Goal: Information Seeking & Learning: Learn about a topic

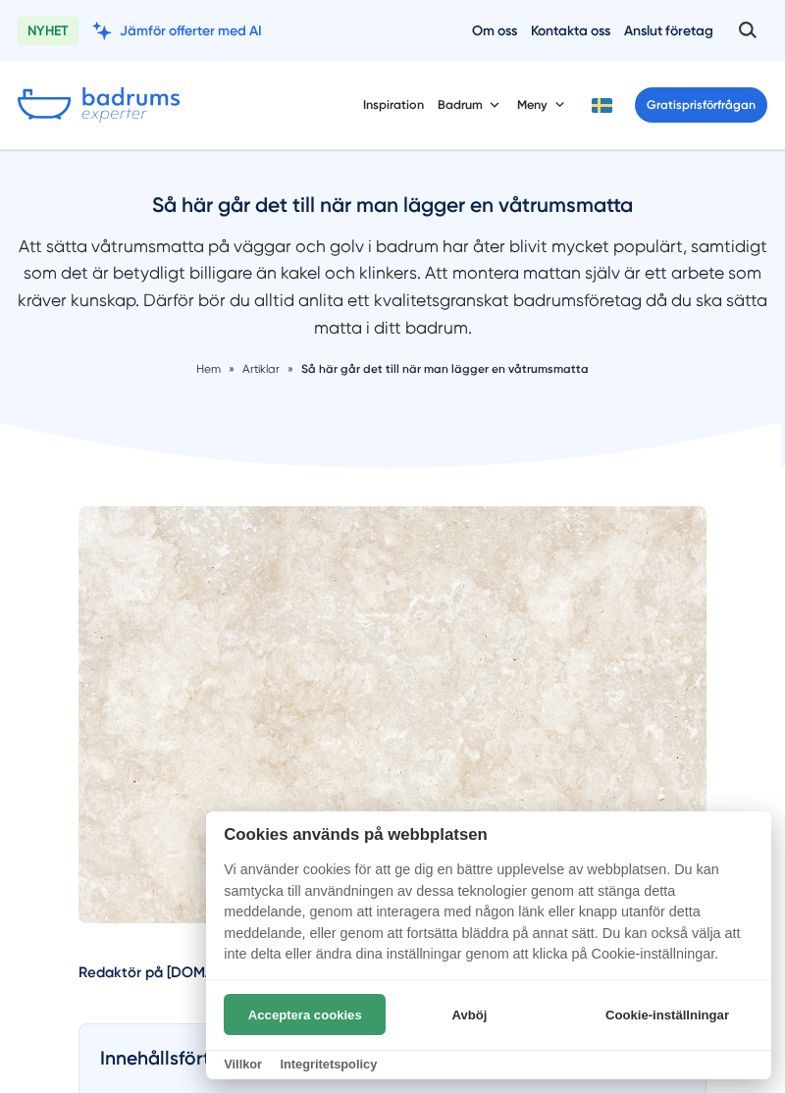
click at [347, 1021] on button "Acceptera cookies" at bounding box center [305, 1014] width 162 height 41
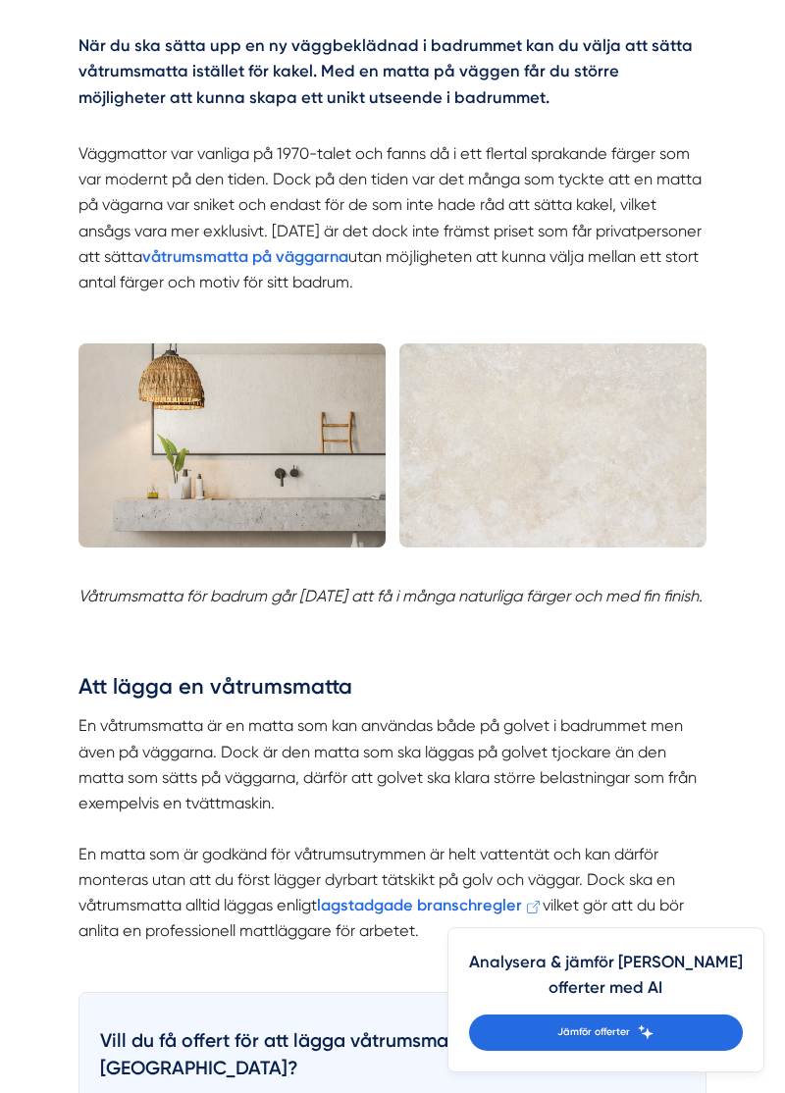
scroll to position [1374, 0]
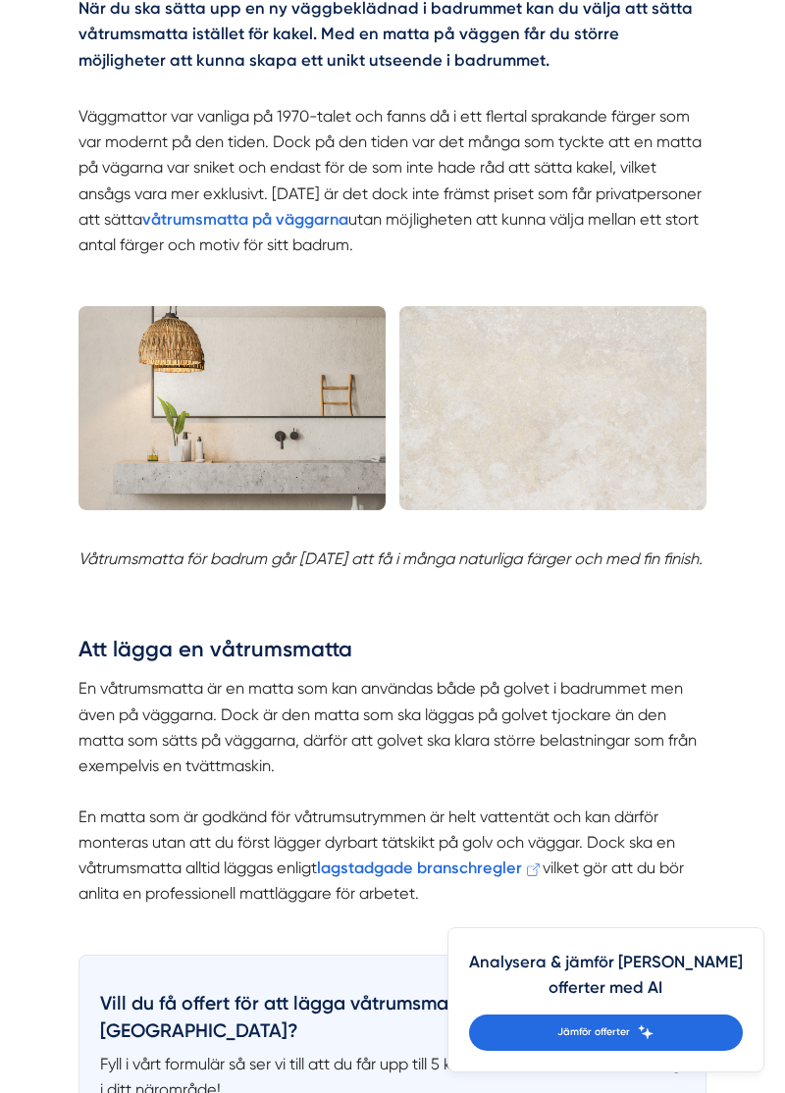
scroll to position [1416, 0]
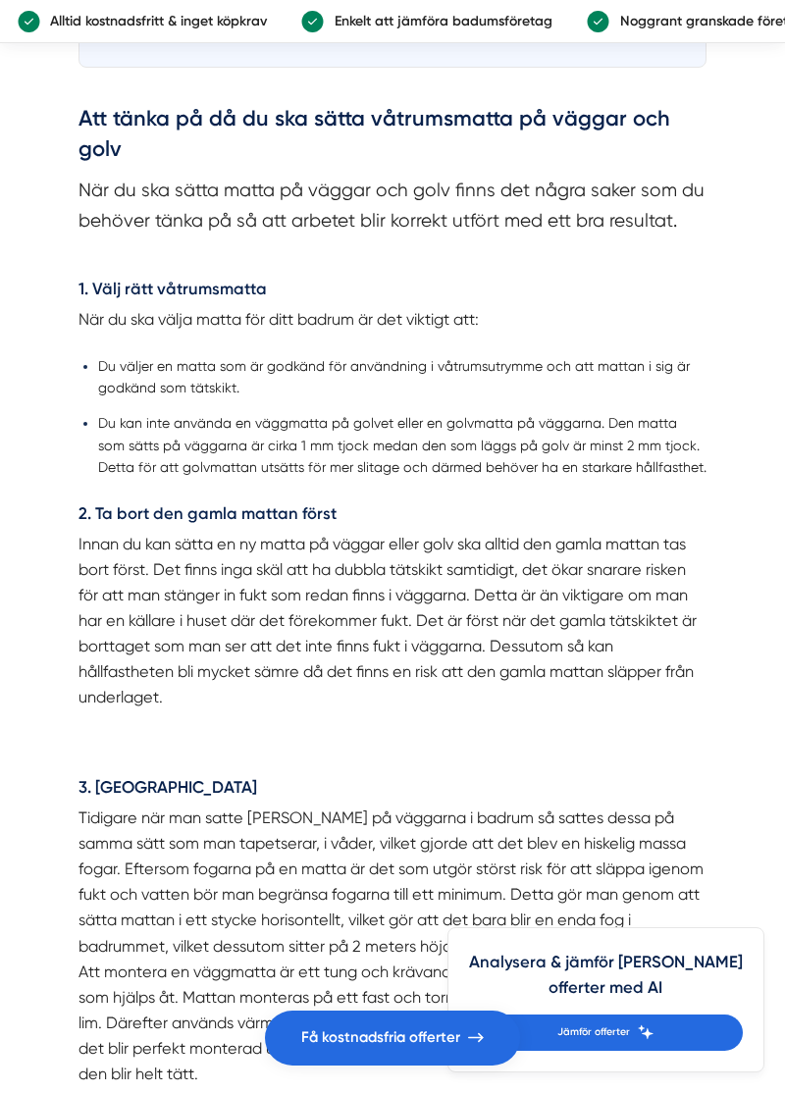
scroll to position [2518, 0]
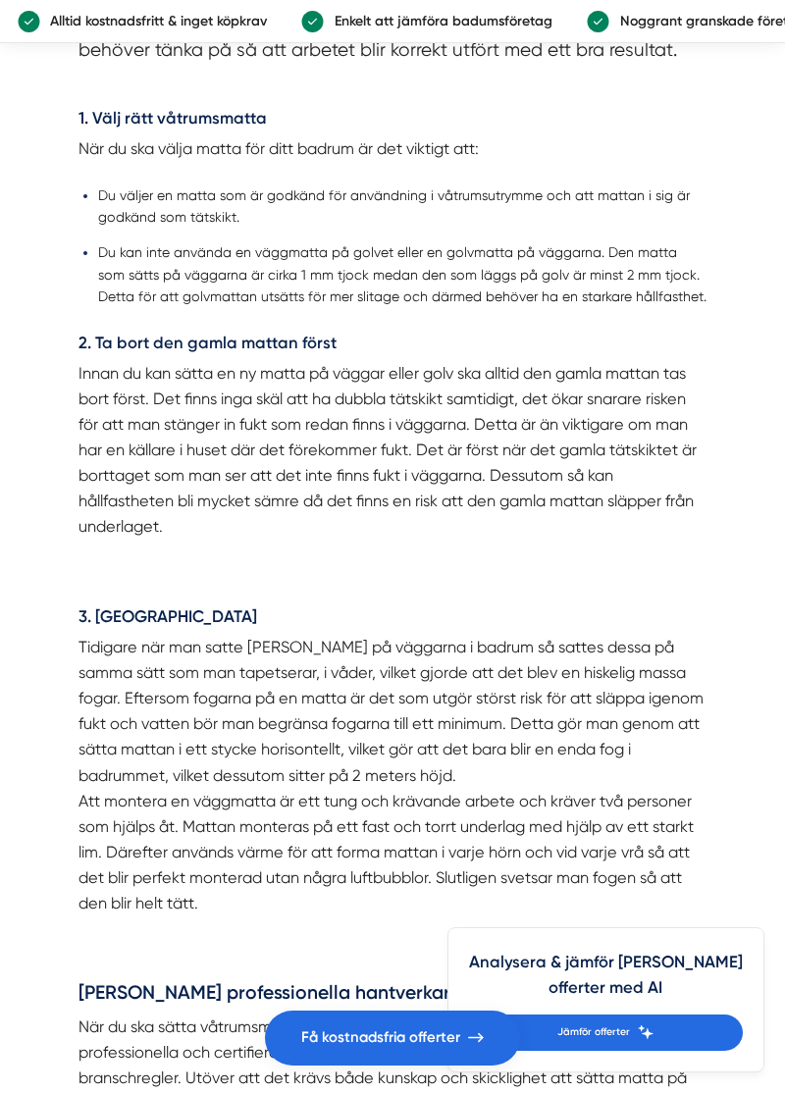
scroll to position [2701, 0]
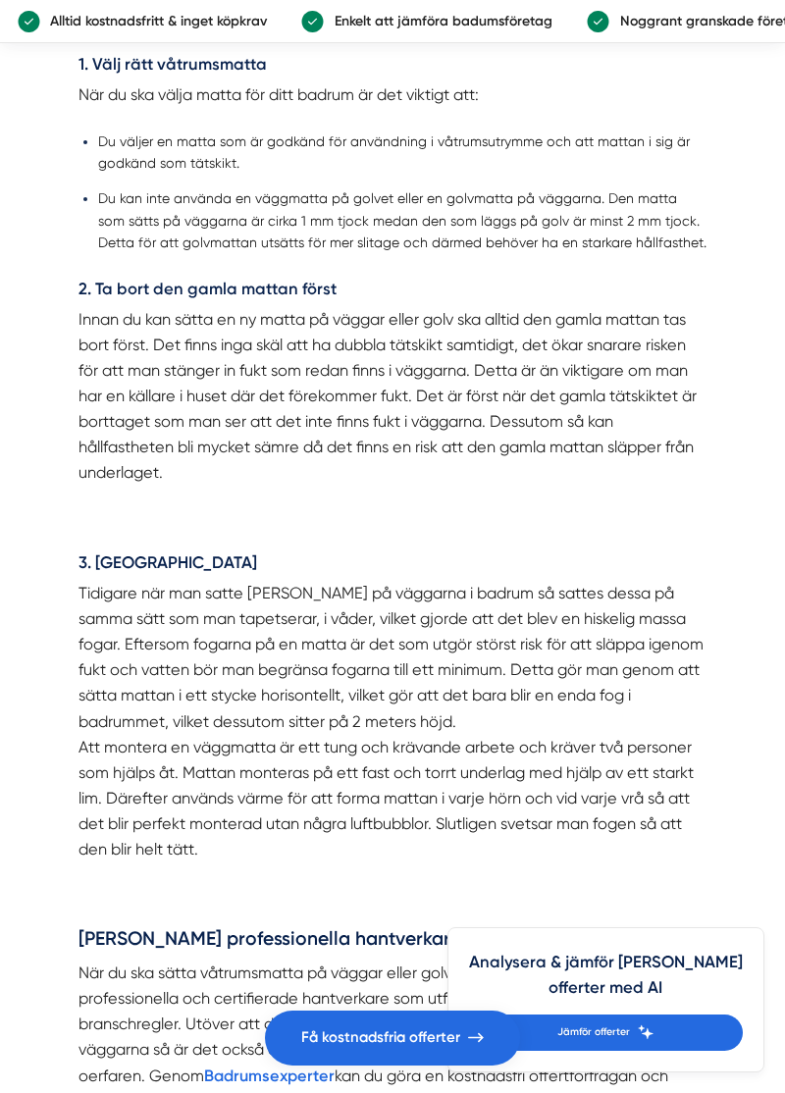
click at [744, 745] on article "Redaktör på Badrumsexperter.se Innehållsförteckning Att lägga en våtrumsmatta ↳…" at bounding box center [392, 1061] width 785 height 6640
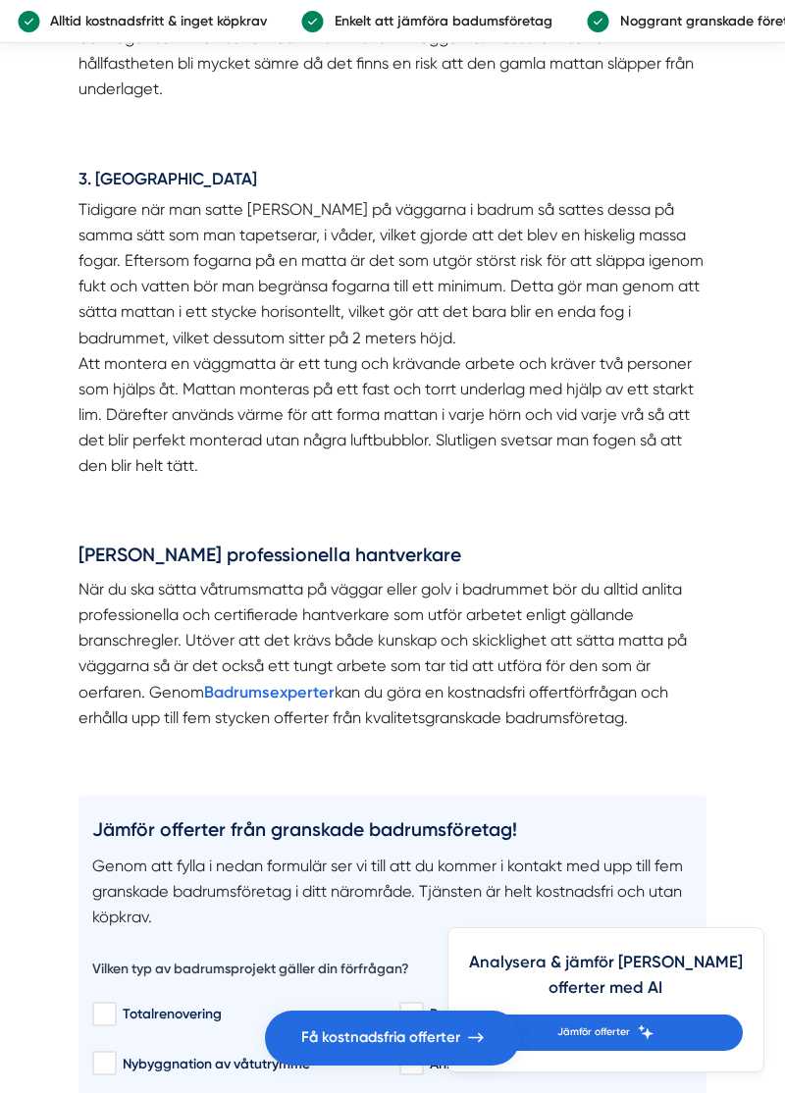
scroll to position [3138, 0]
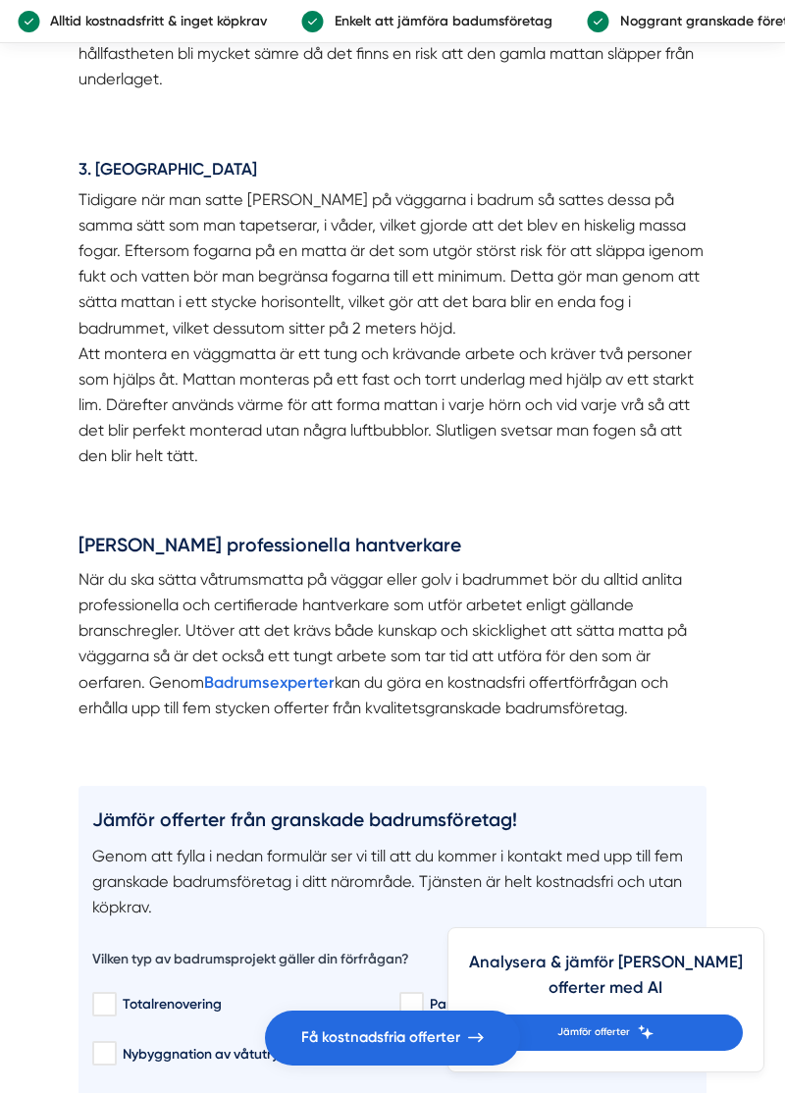
click at [722, 742] on div "Redaktör på Badrumsexperter.se Innehållsförteckning Att lägga en våtrumsmatta ↳…" at bounding box center [392, 638] width 663 height 6541
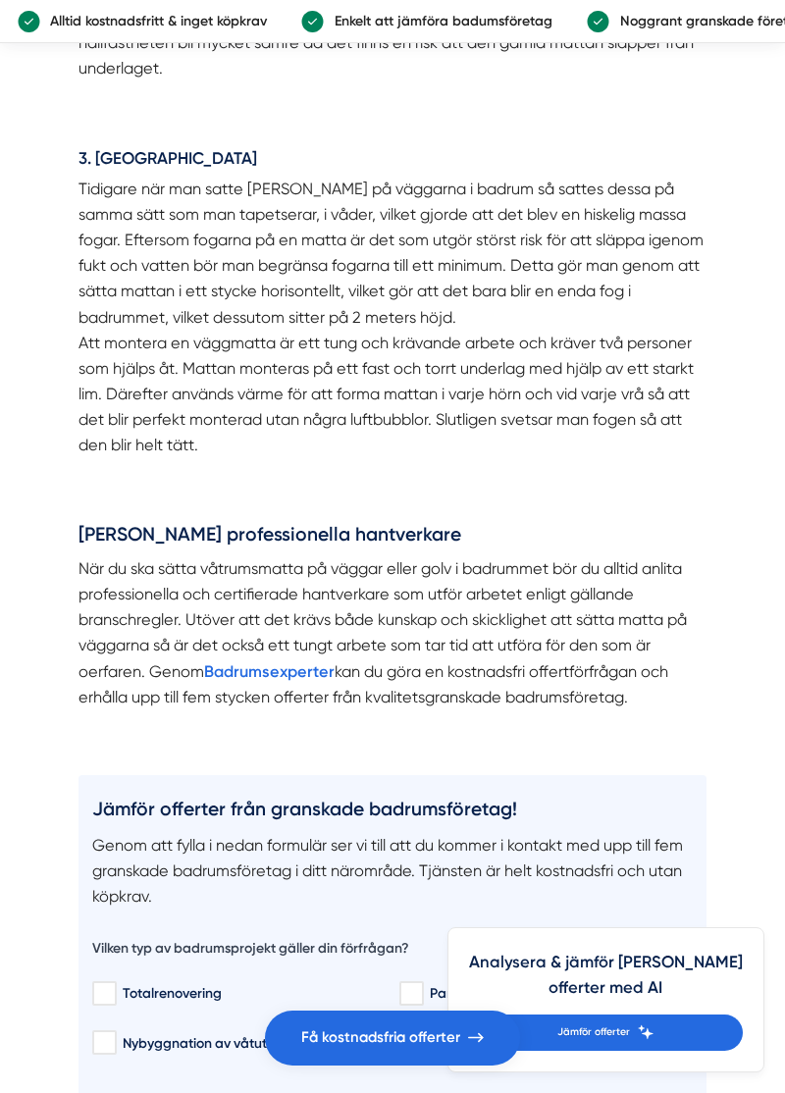
click at [723, 754] on div "Redaktör på Badrumsexperter.se Innehållsförteckning Att lägga en våtrumsmatta ↳…" at bounding box center [392, 627] width 663 height 6541
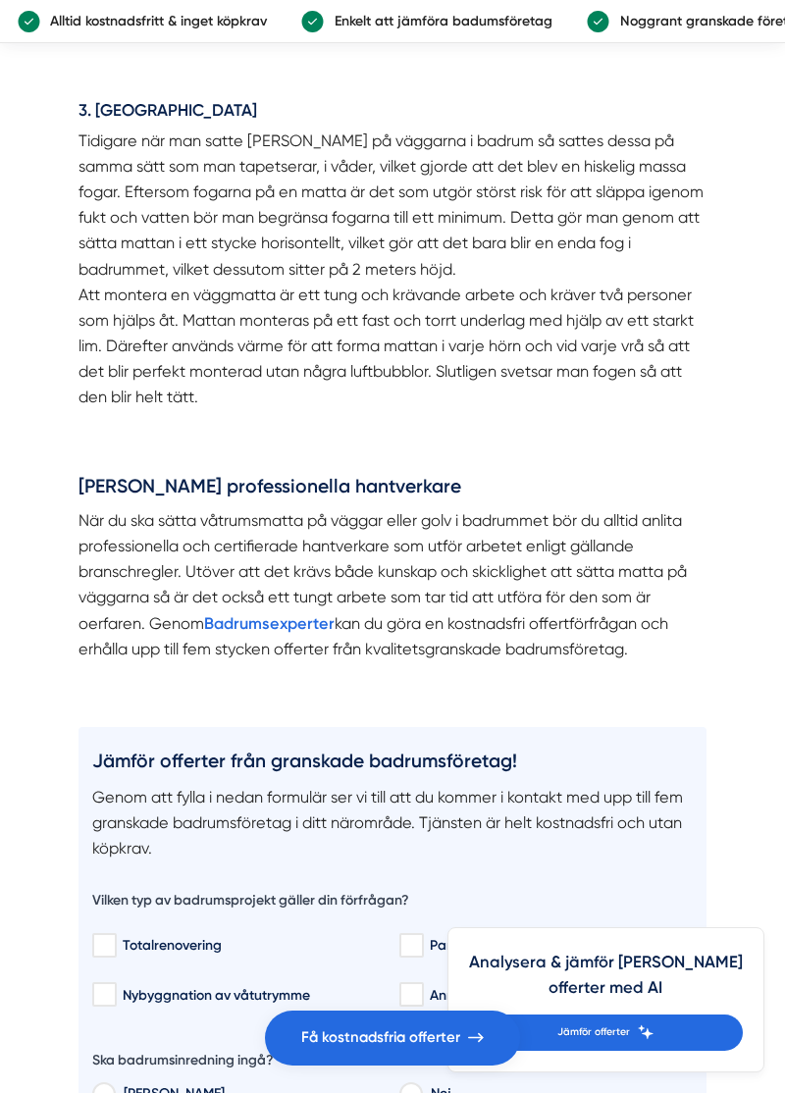
scroll to position [3207, 0]
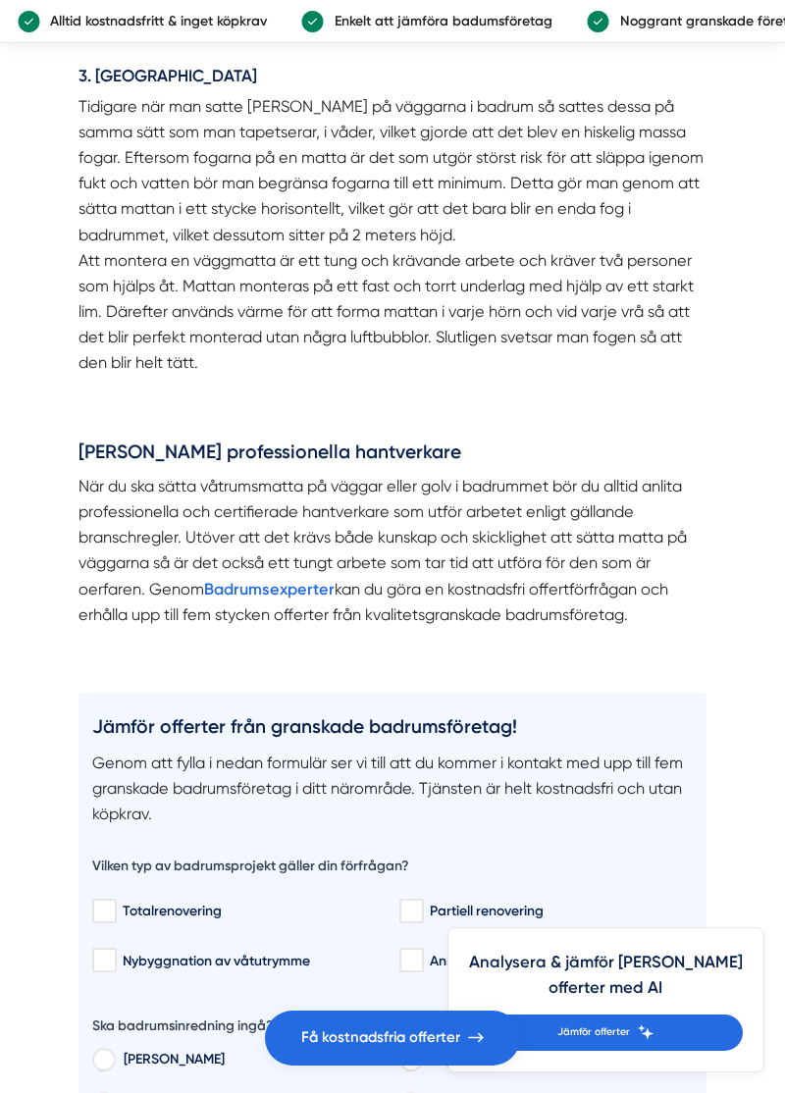
click at [738, 752] on article "Redaktör på Badrumsexperter.se Innehållsförteckning Att lägga en våtrumsmatta ↳…" at bounding box center [392, 574] width 785 height 6640
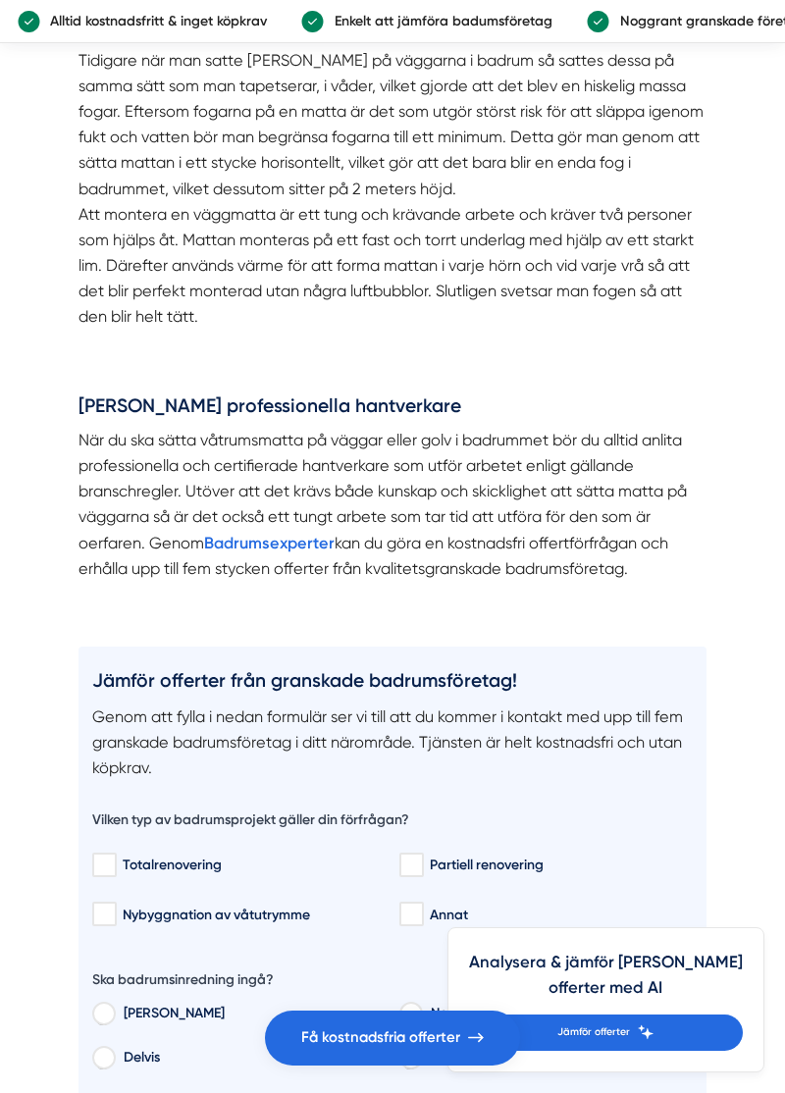
scroll to position [3280, 0]
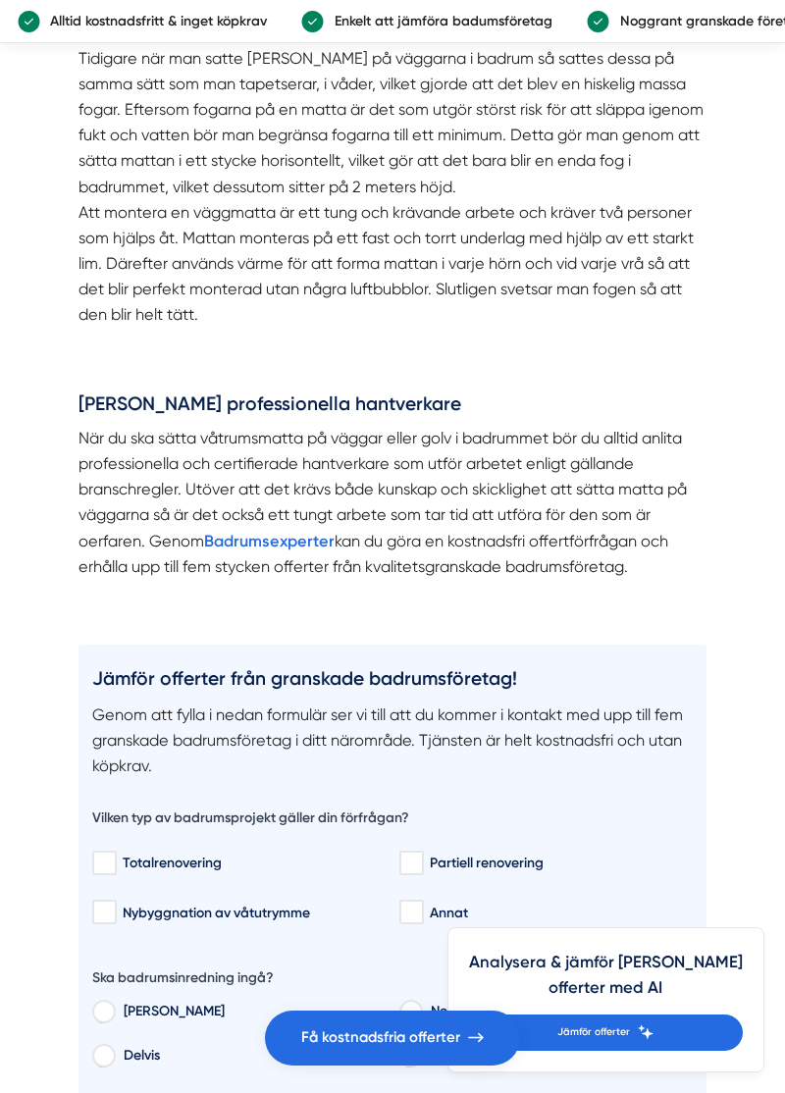
click at [720, 747] on div "Redaktör på Badrumsexperter.se Innehållsförteckning Att lägga en våtrumsmatta ↳…" at bounding box center [392, 497] width 663 height 6541
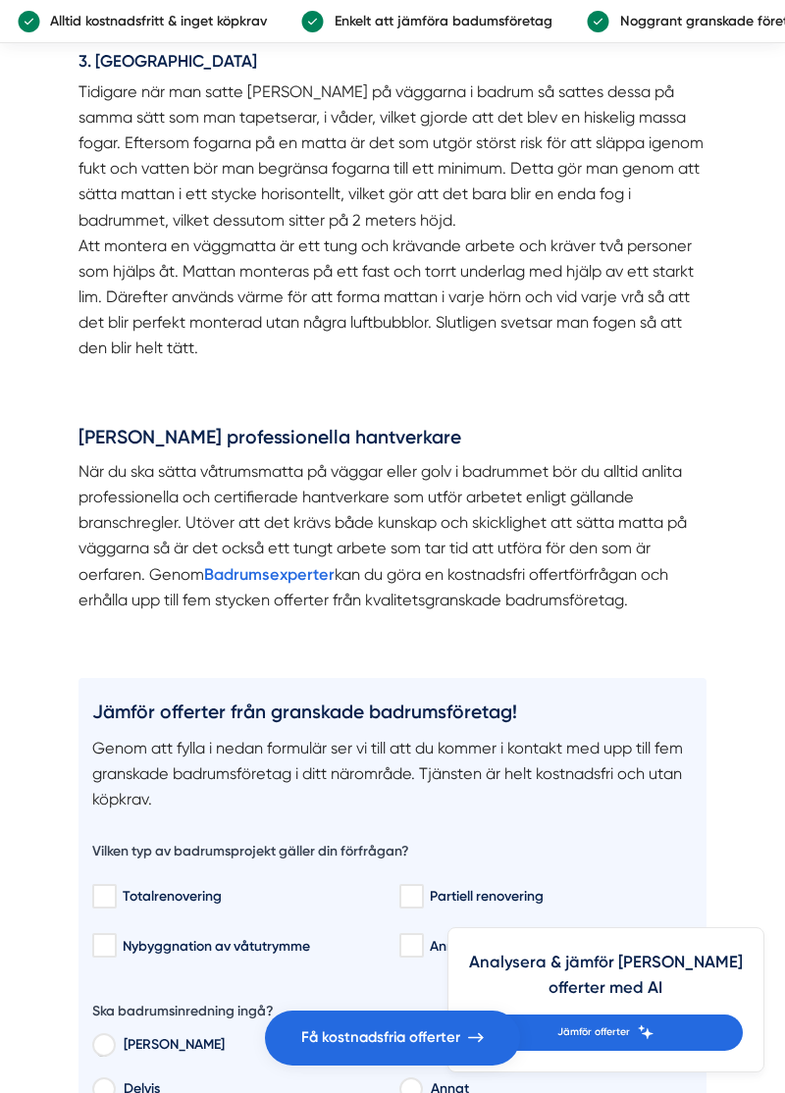
scroll to position [3248, 0]
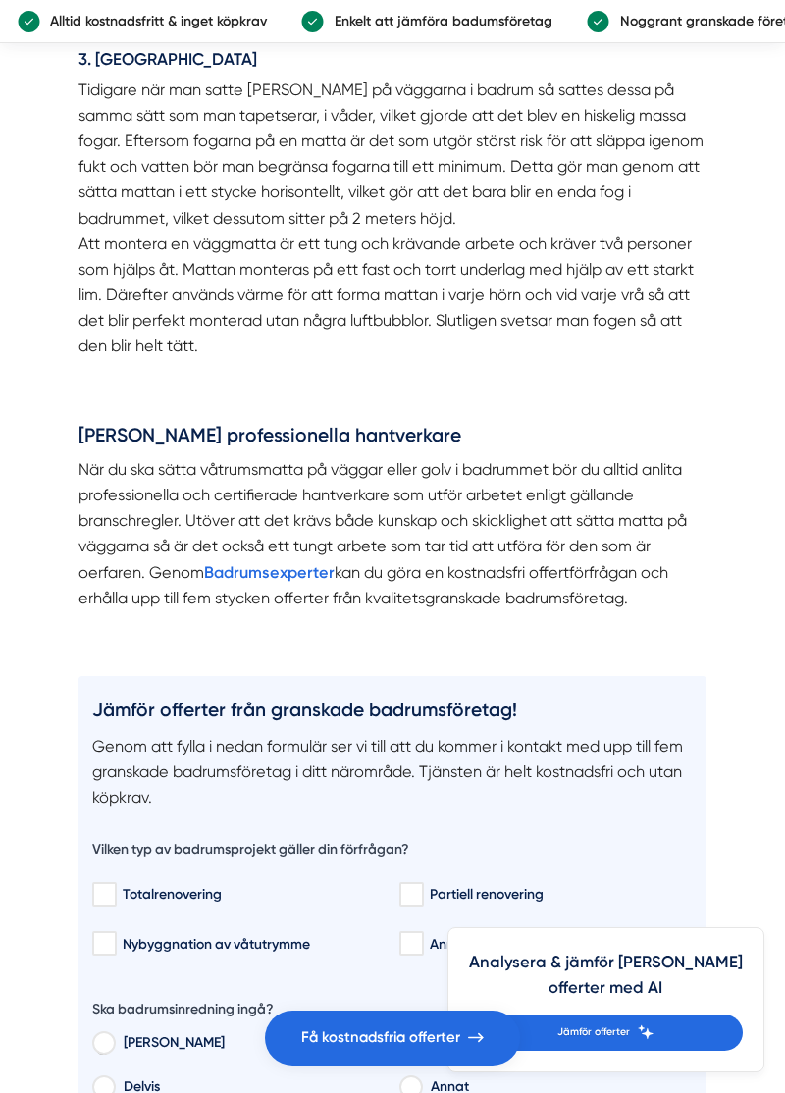
click at [719, 711] on div "Redaktör på Badrumsexperter.se Innehållsförteckning Att lägga en våtrumsmatta ↳…" at bounding box center [392, 528] width 663 height 6541
click at [722, 714] on div "Redaktör på Badrumsexperter.se Innehållsförteckning Att lägga en våtrumsmatta ↳…" at bounding box center [392, 528] width 663 height 6541
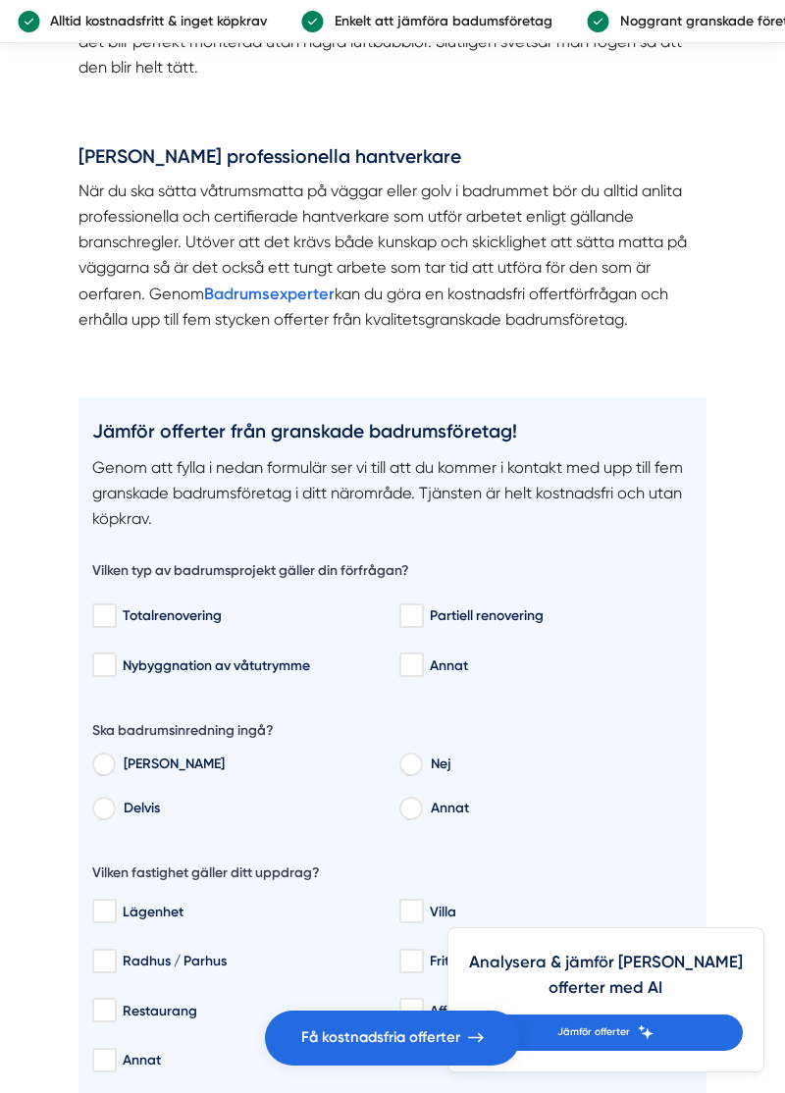
scroll to position [3538, 0]
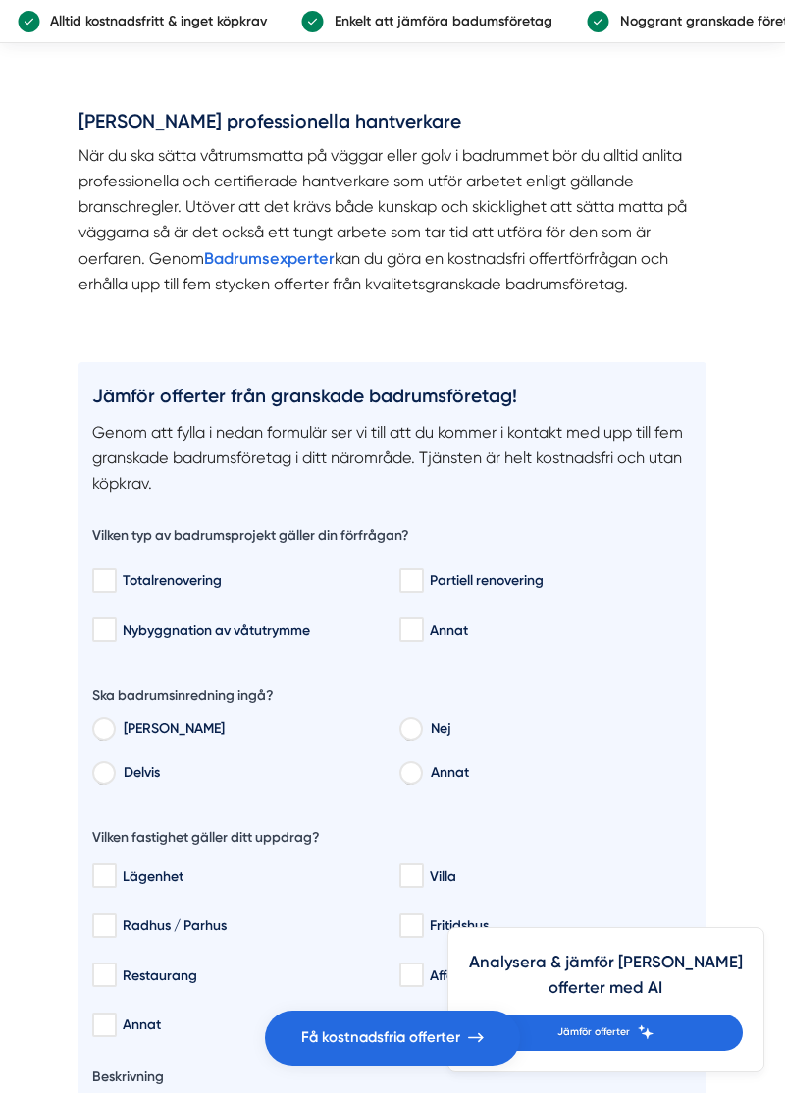
click at [723, 710] on div "Redaktör på Badrumsexperter.se Innehållsförteckning Att lägga en våtrumsmatta ↳…" at bounding box center [392, 214] width 663 height 6541
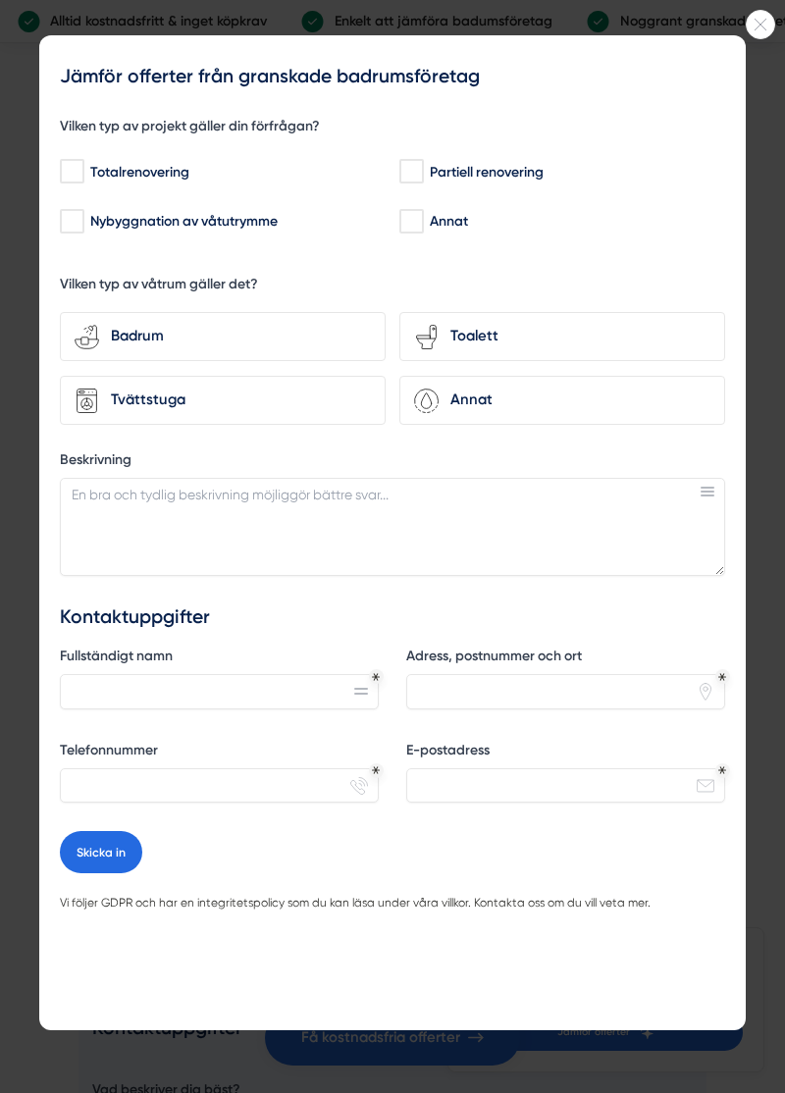
scroll to position [3811, 0]
click at [770, 29] on icon at bounding box center [760, 25] width 27 height 12
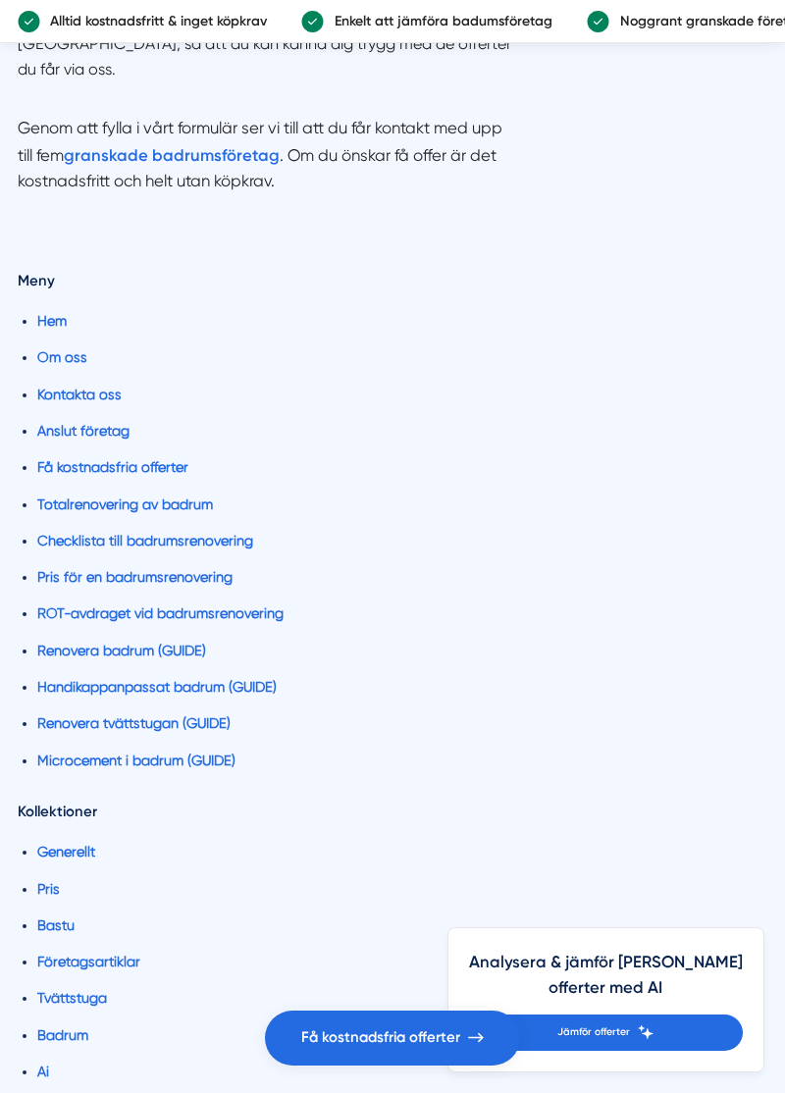
scroll to position [7529, 0]
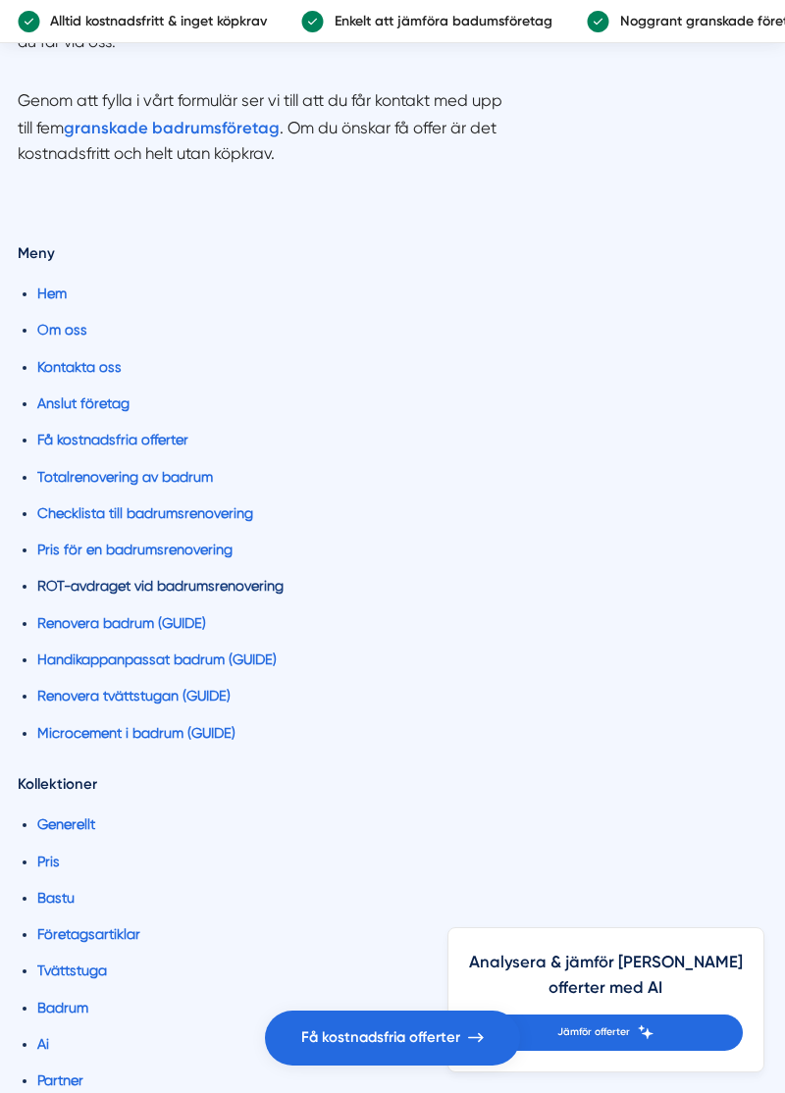
click at [236, 578] on link "ROT-avdraget vid badrumsrenovering" at bounding box center [160, 586] width 246 height 16
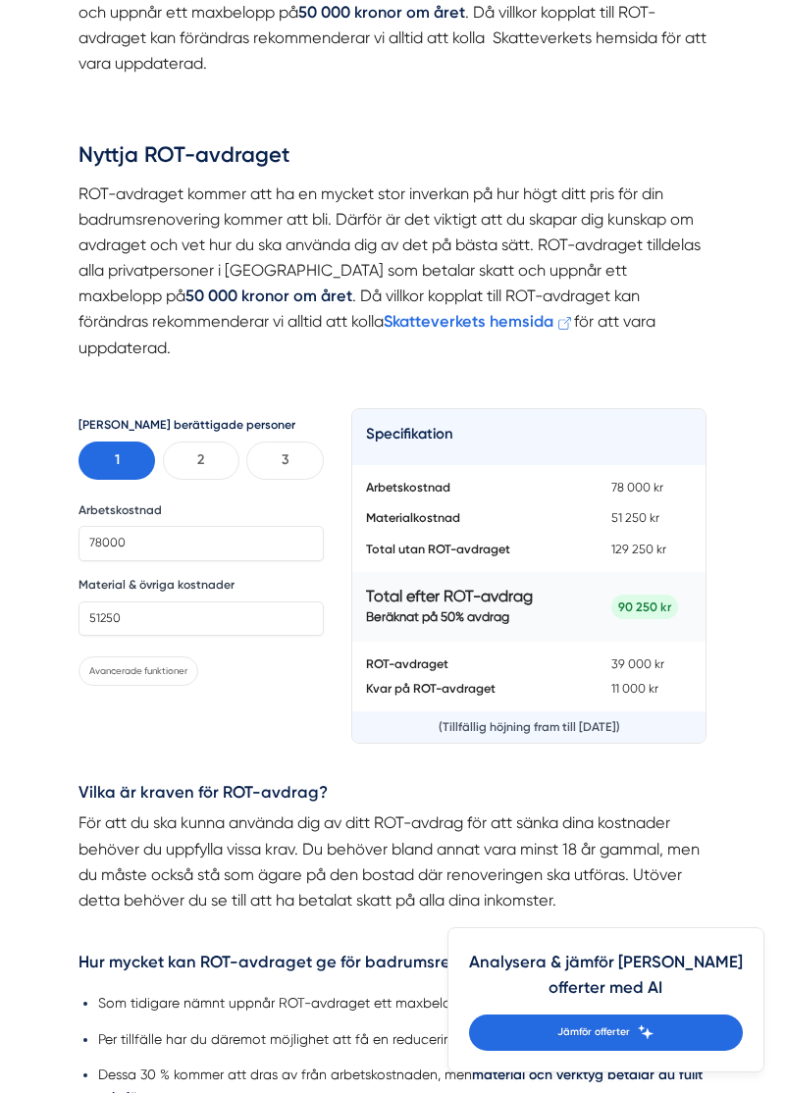
scroll to position [536, 0]
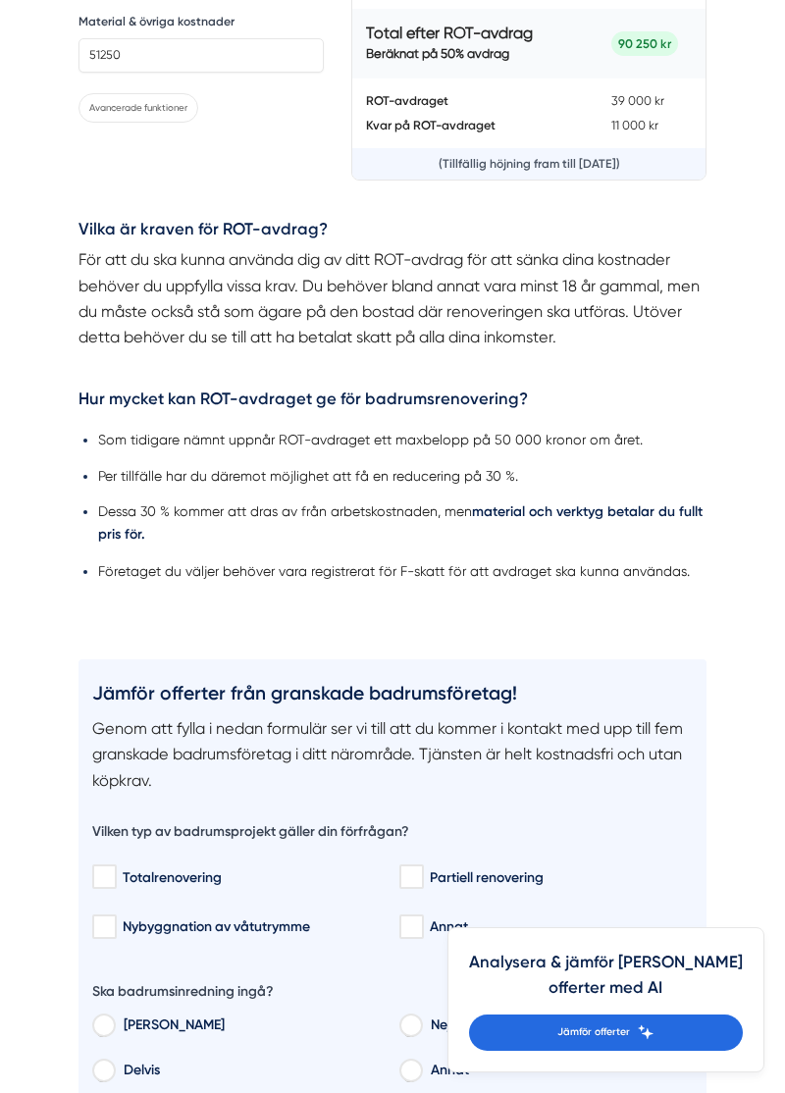
scroll to position [1120, 0]
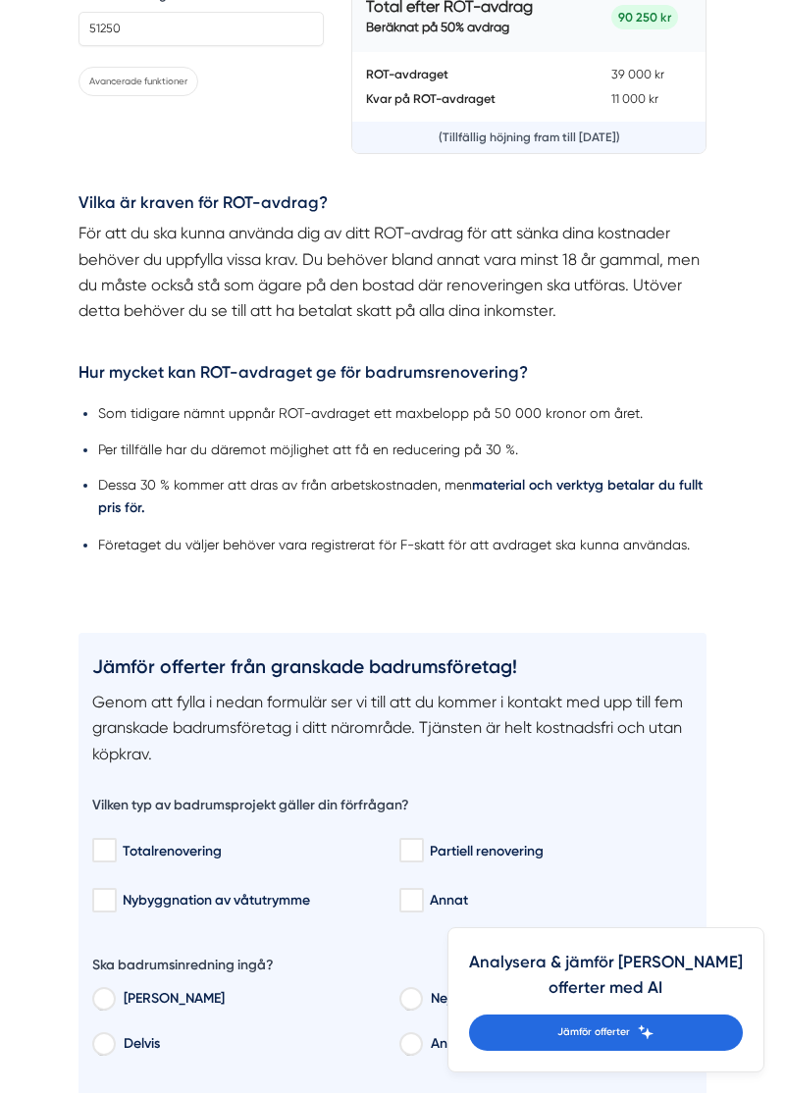
click at [742, 844] on article "ROT-avdraget tilldelas alla privatpersoner i [GEOGRAPHIC_DATA] som betalar skat…" at bounding box center [392, 763] width 785 height 2848
click at [738, 816] on article "ROT-avdraget tilldelas alla privatpersoner i [GEOGRAPHIC_DATA] som betalar skat…" at bounding box center [392, 763] width 785 height 2848
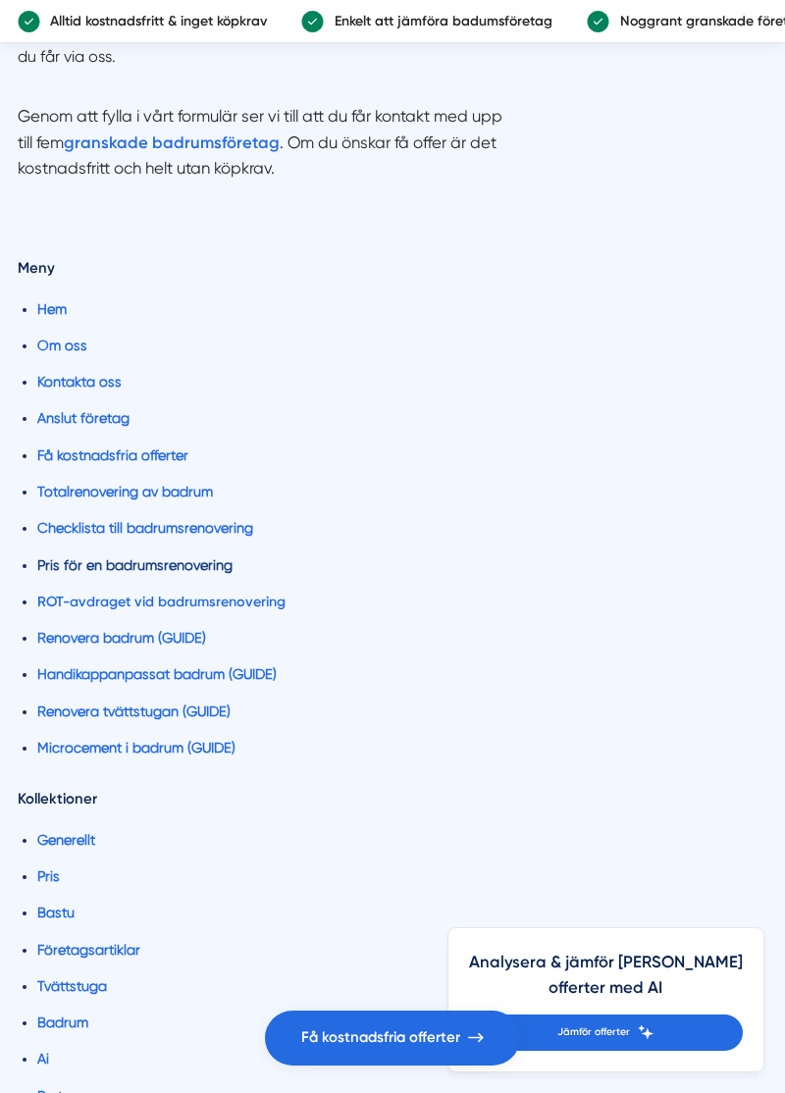
click at [179, 557] on link "Pris för en badrumsrenovering" at bounding box center [134, 565] width 195 height 16
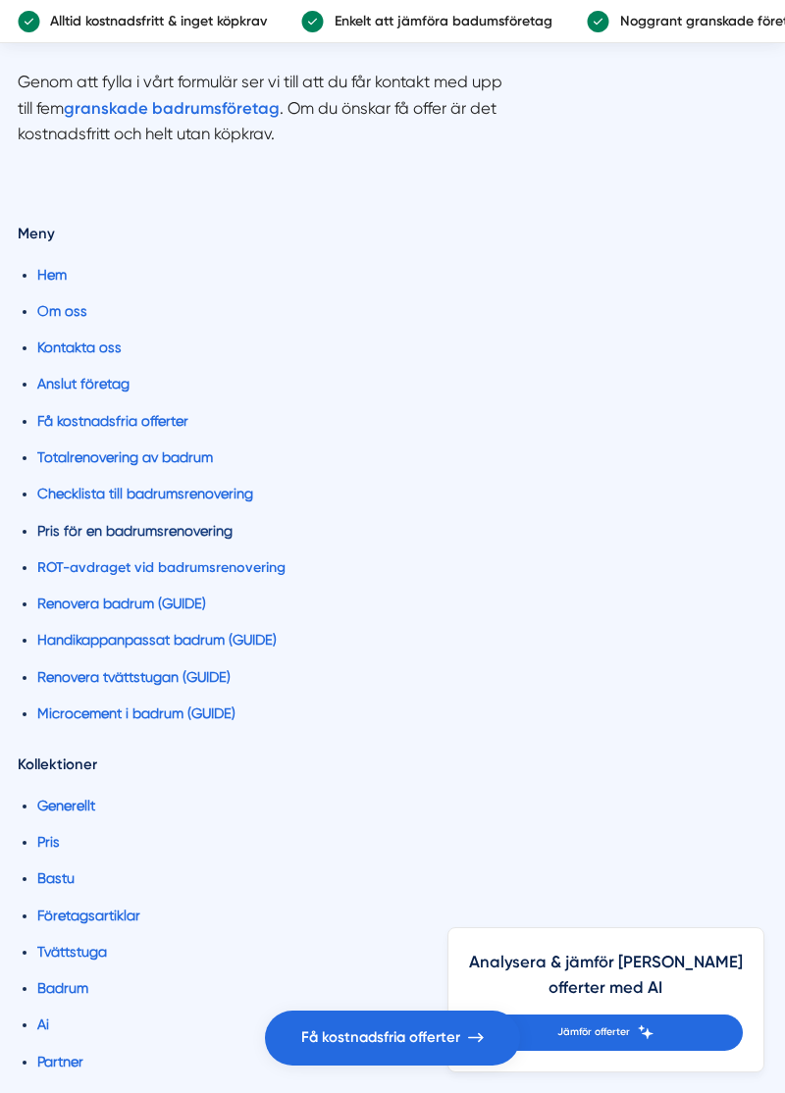
scroll to position [3774, 0]
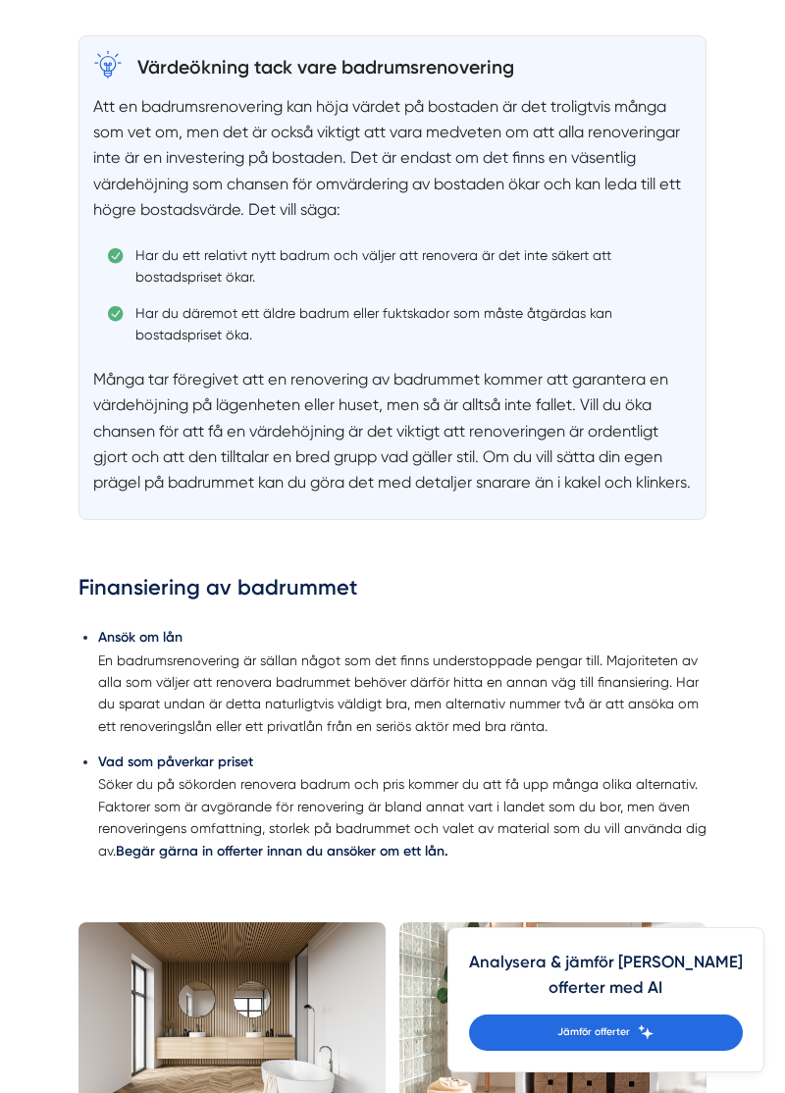
scroll to position [2321, 0]
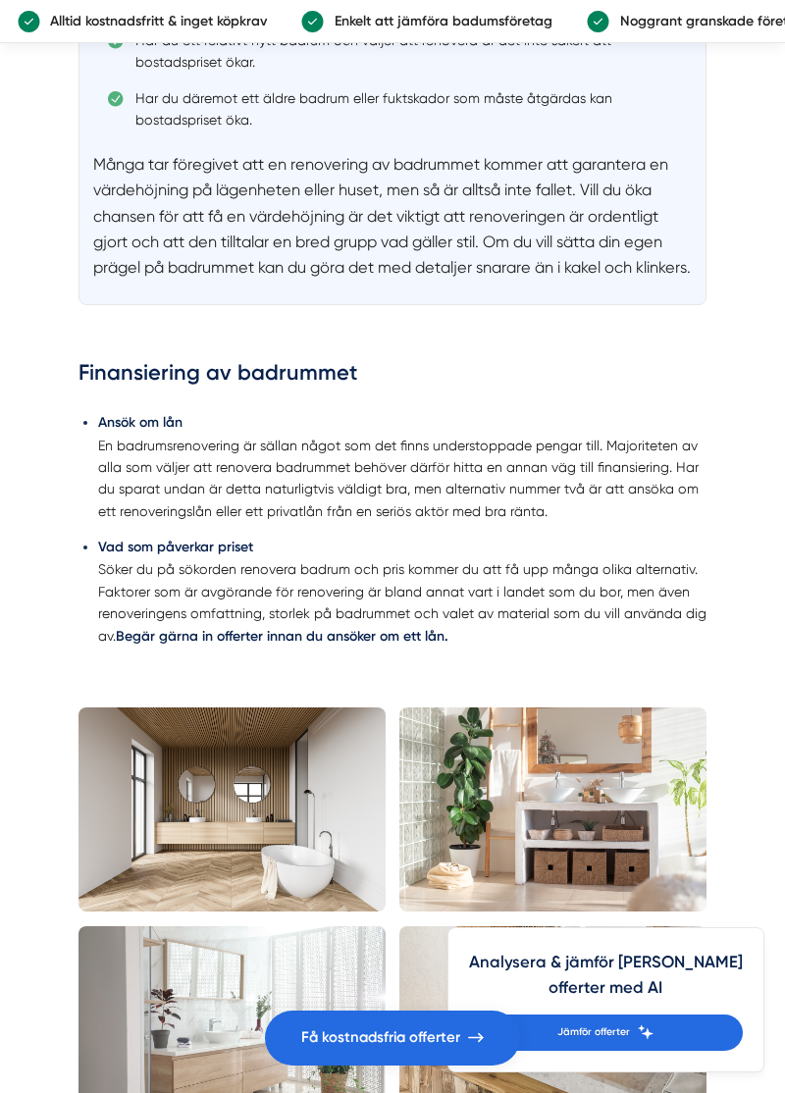
scroll to position [2511, 0]
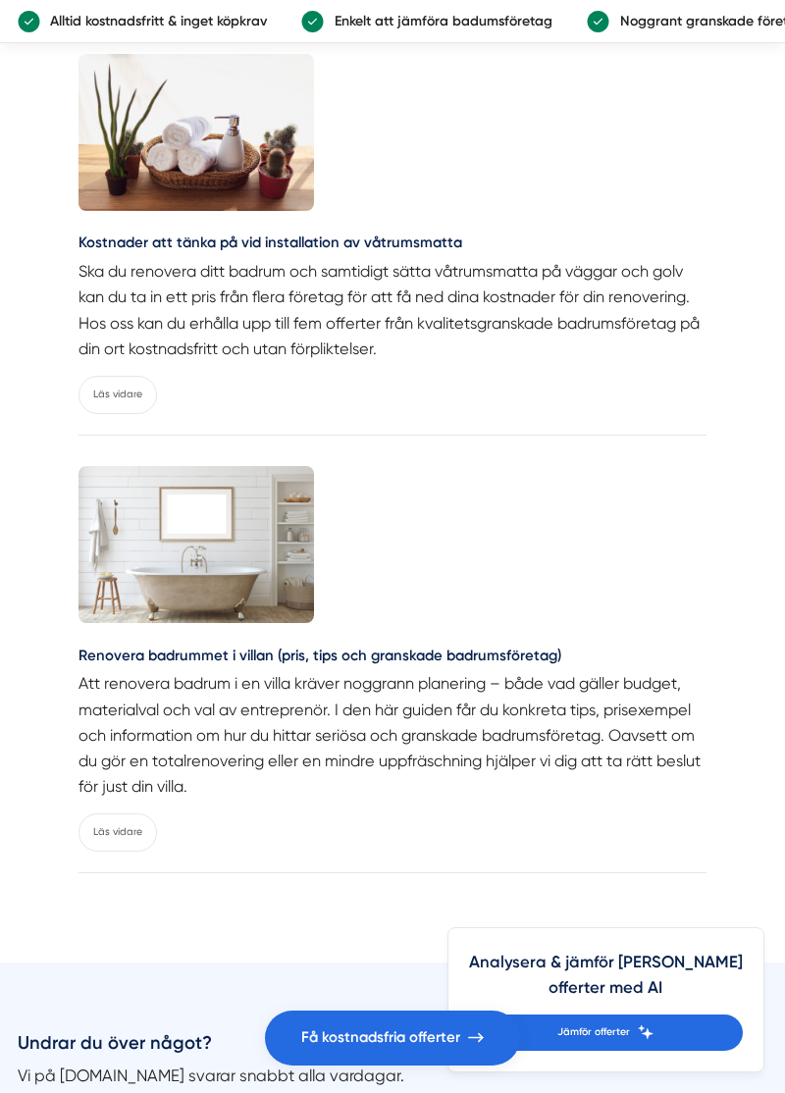
scroll to position [7972, 0]
